Goal: Unclear: Unclear

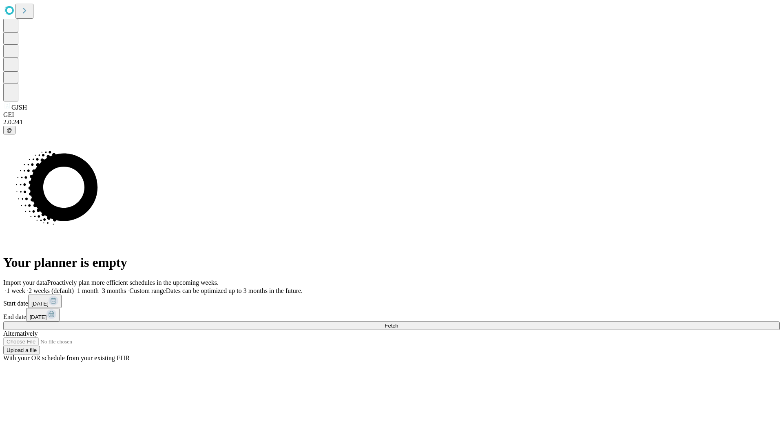
click at [398, 323] on span "Fetch" at bounding box center [390, 326] width 13 height 6
